Goal: Navigation & Orientation: Go to known website

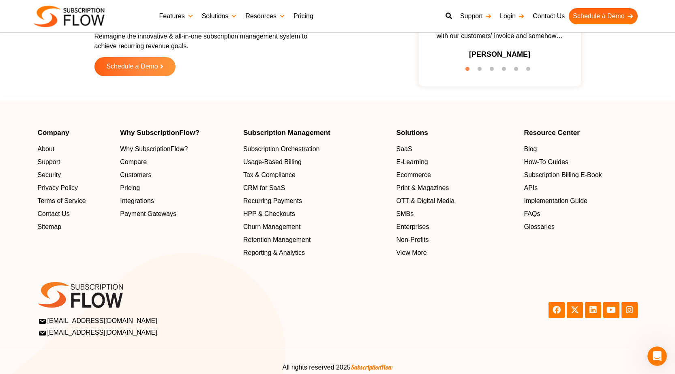
scroll to position [2579, 0]
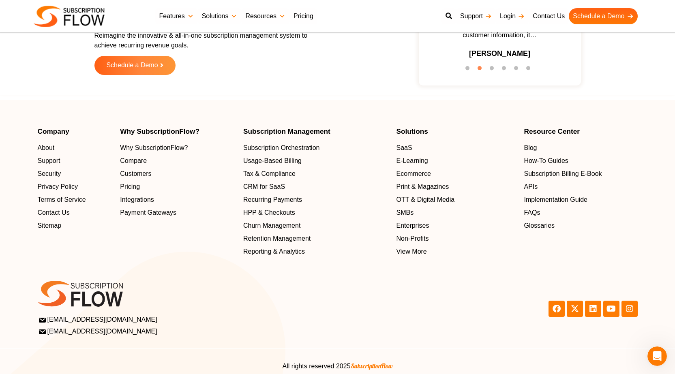
click at [626, 46] on section "Scale and Grow with SubscriptionFlow Reimagine the innovative & all-in-one subs…" at bounding box center [337, 31] width 666 height 121
drag, startPoint x: 634, startPoint y: 75, endPoint x: 648, endPoint y: 114, distance: 40.7
click at [634, 75] on section "Scale and Grow with SubscriptionFlow Reimagine the innovative & all-in-one subs…" at bounding box center [337, 31] width 666 height 121
